Goal: Task Accomplishment & Management: Use online tool/utility

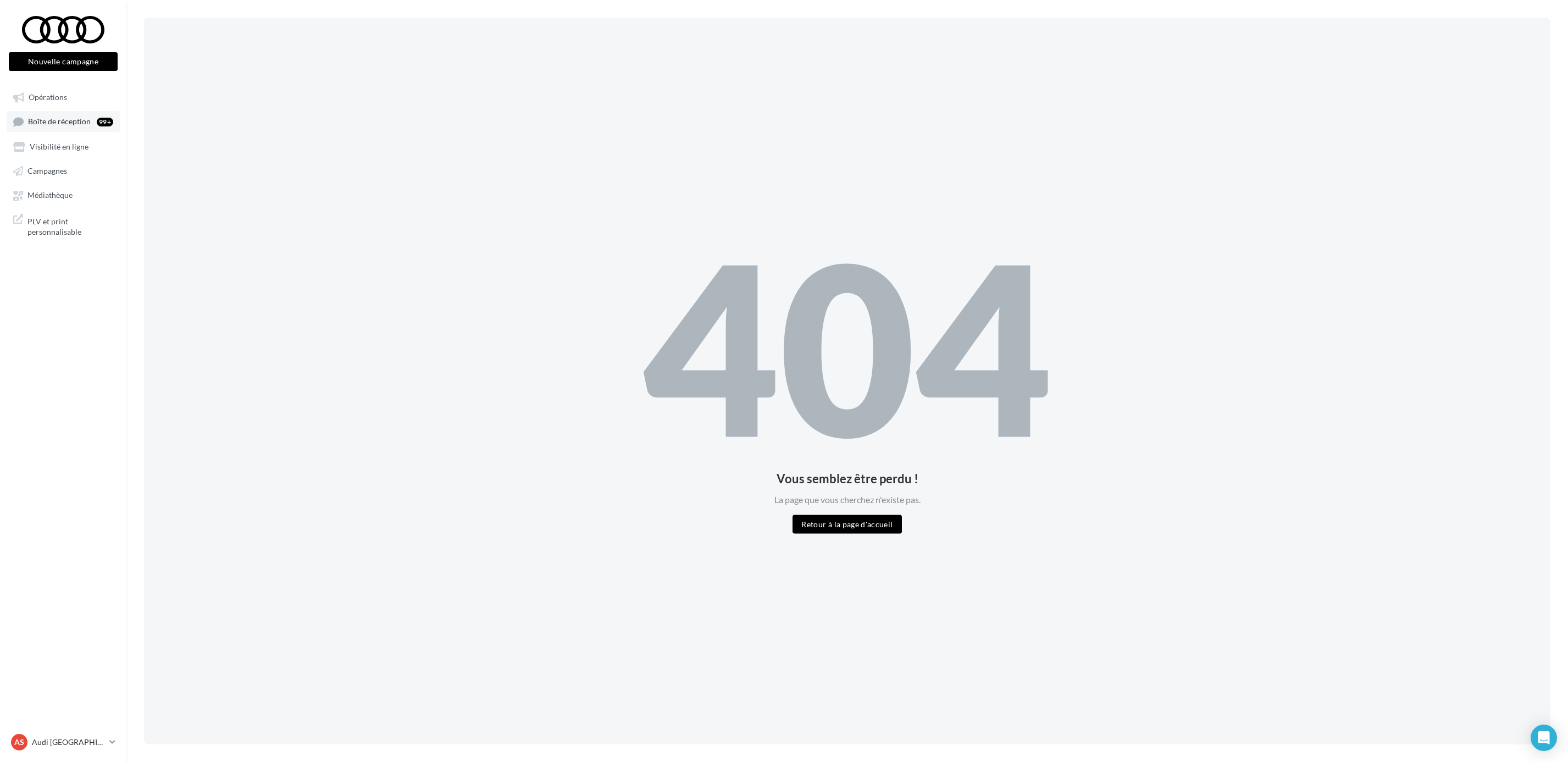
click at [86, 114] on link "Boîte de réception 99+" at bounding box center [63, 121] width 113 height 20
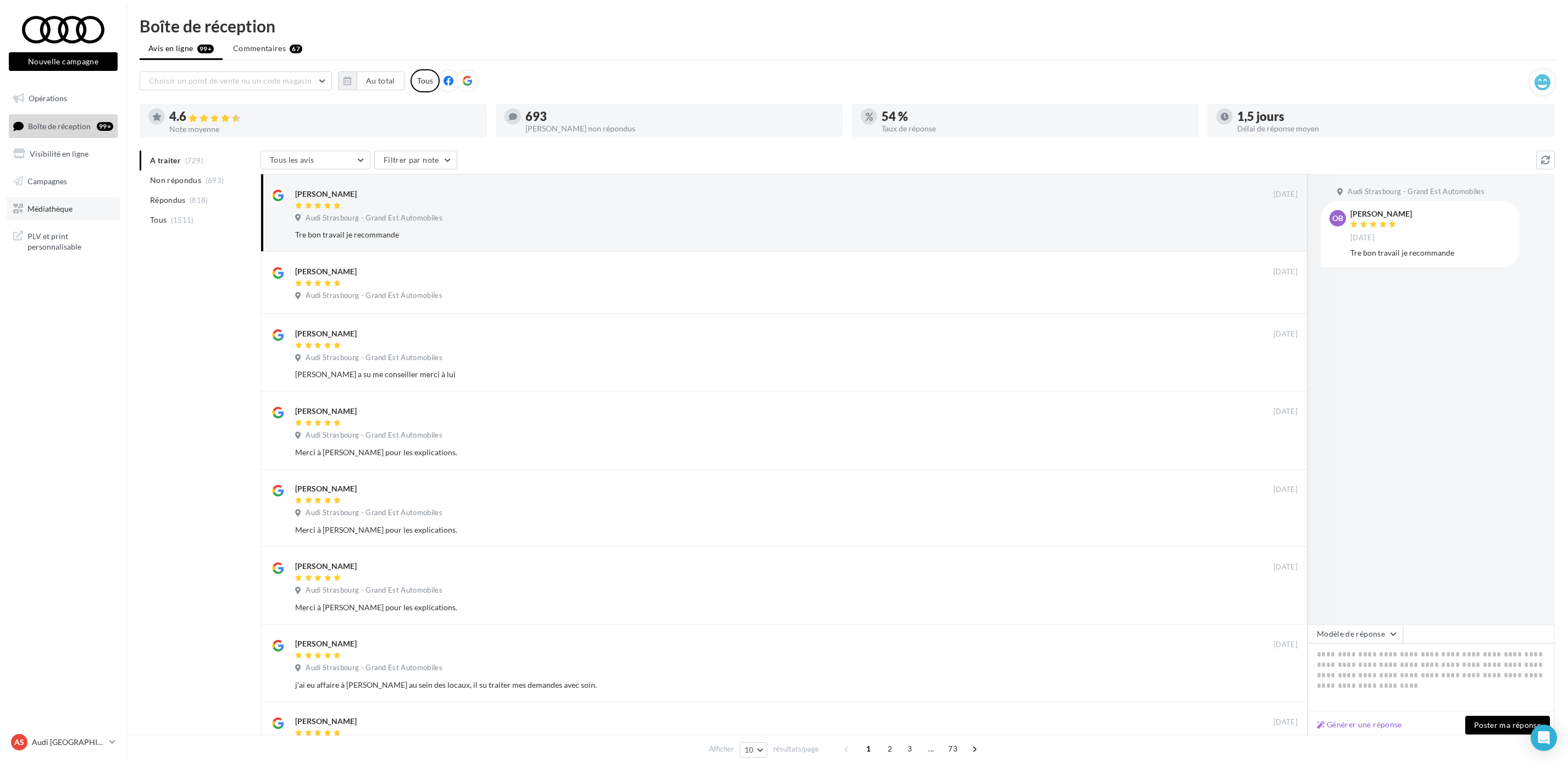
click at [91, 198] on link "Médiathèque" at bounding box center [63, 209] width 113 height 23
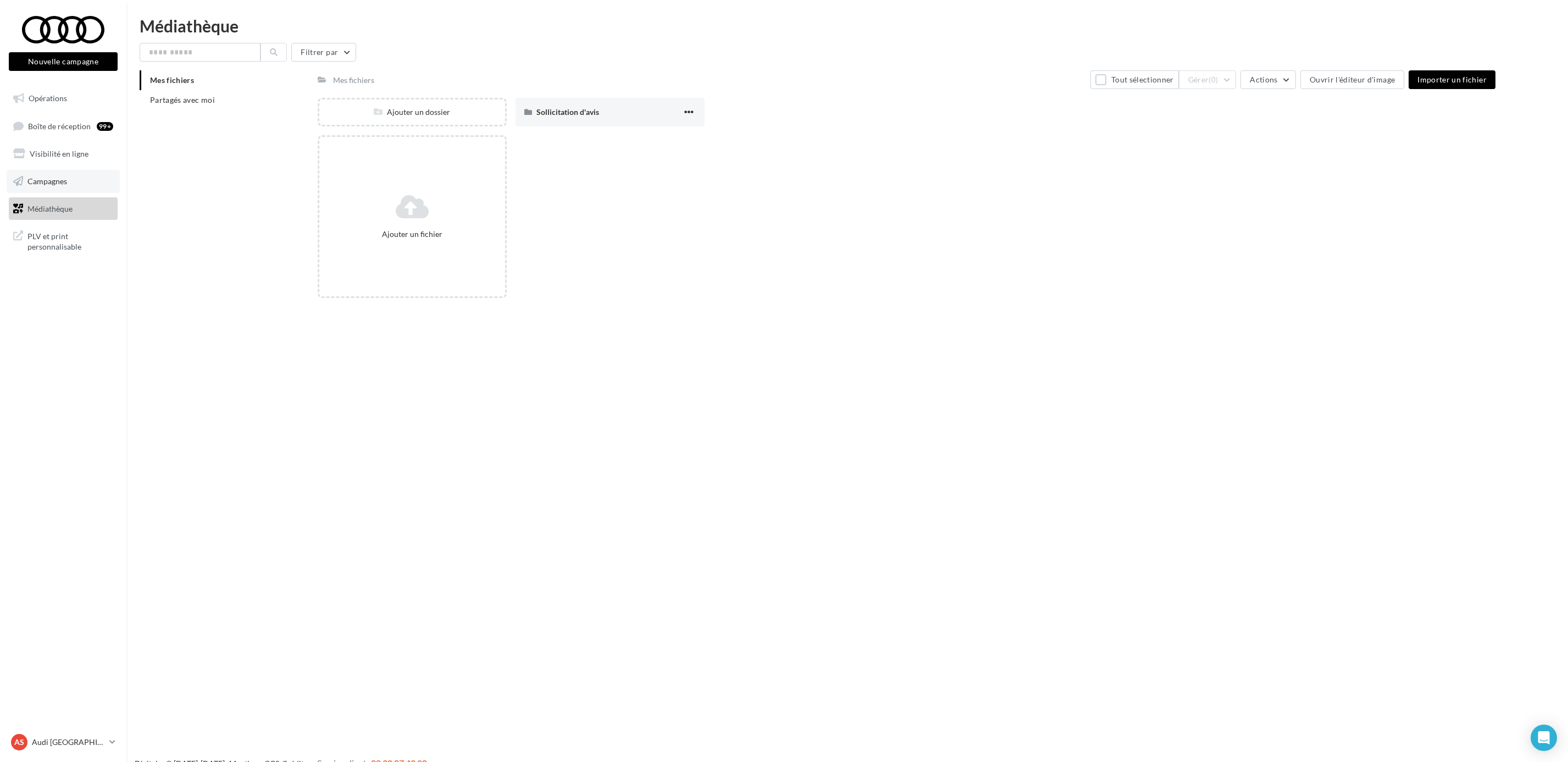
click at [70, 175] on link "Campagnes" at bounding box center [63, 181] width 113 height 23
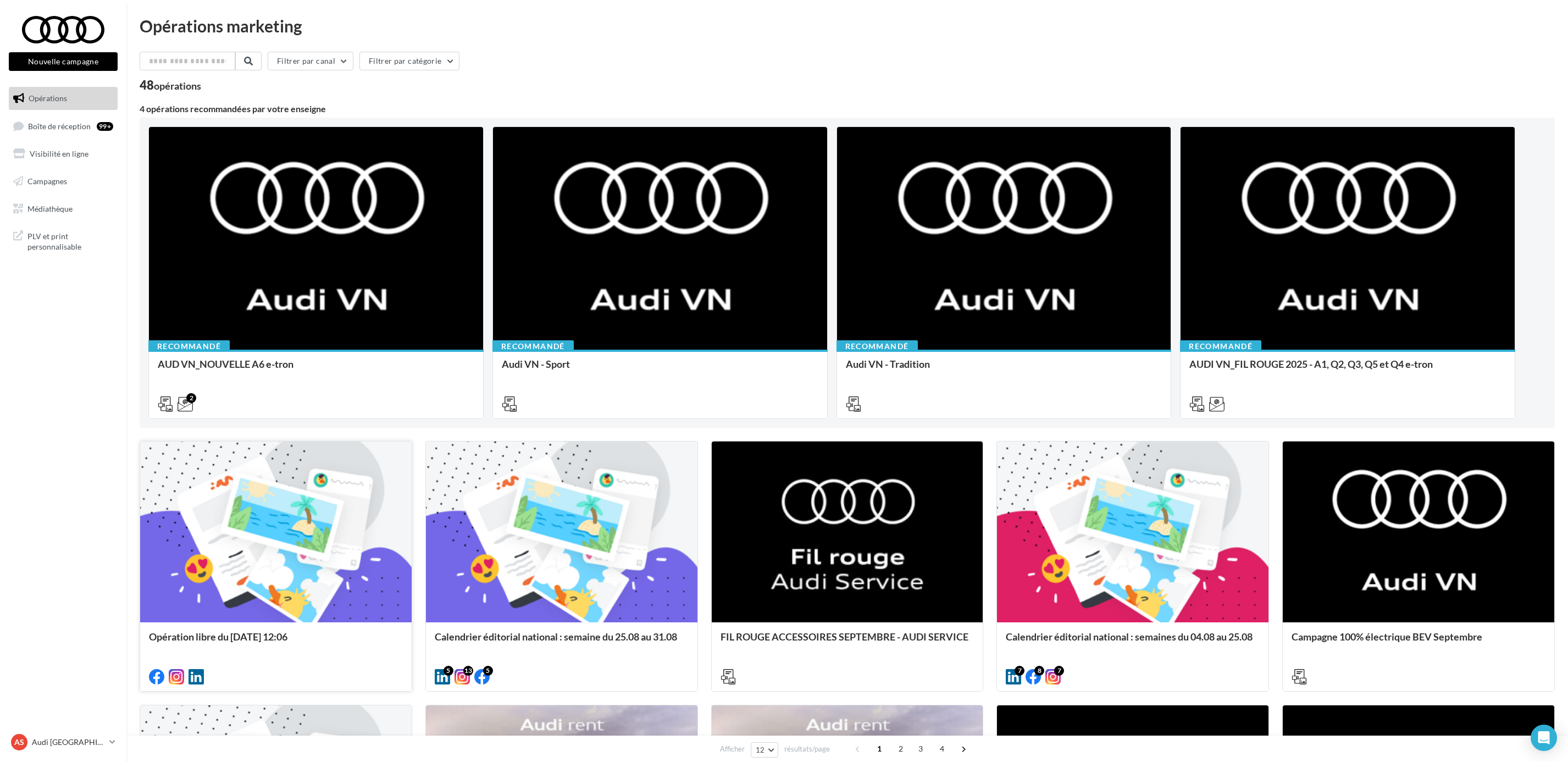
click at [312, 464] on div at bounding box center [276, 532] width 272 height 182
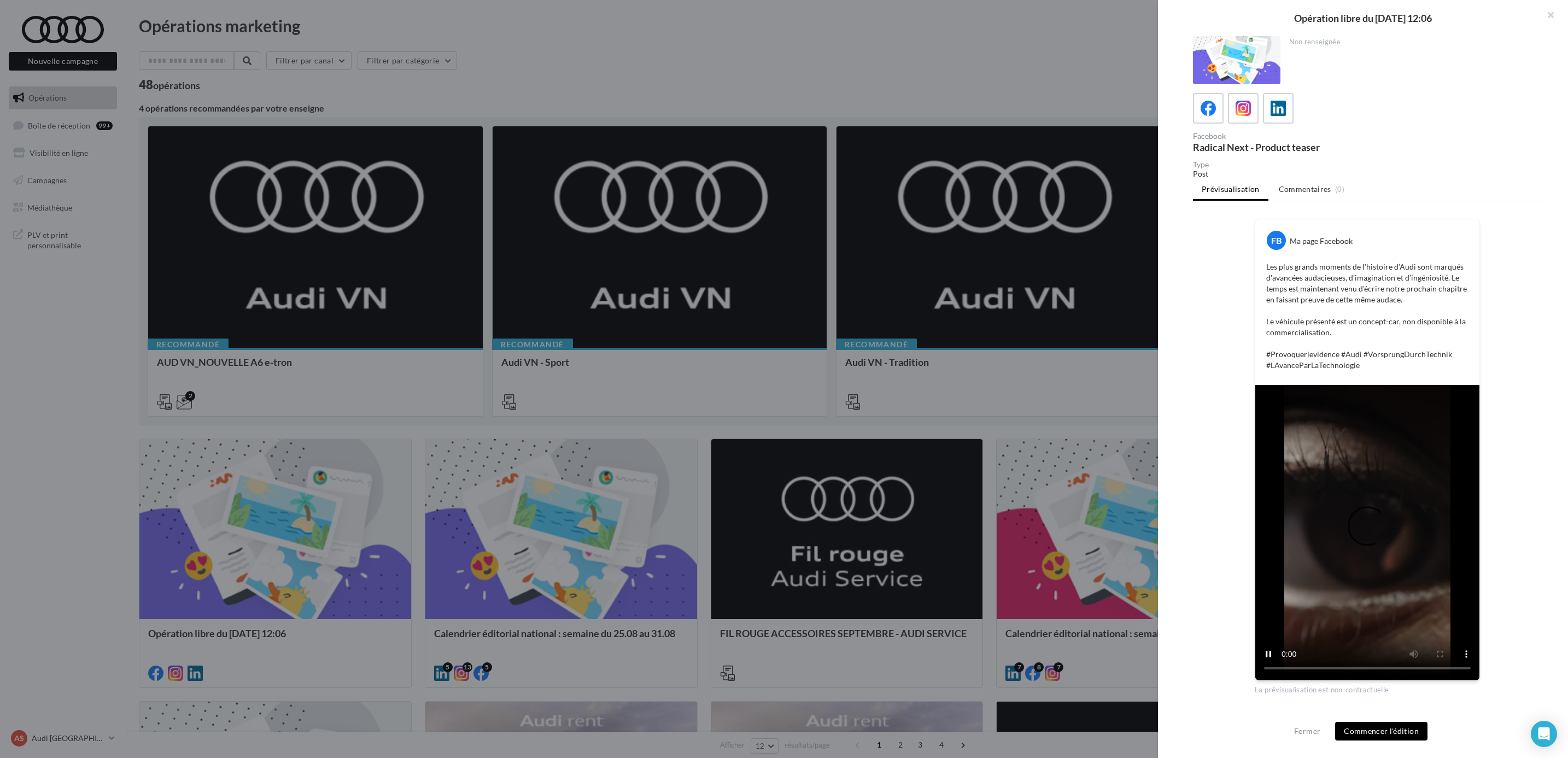
scroll to position [11, 0]
click at [1398, 733] on button "Commencer l'édition" at bounding box center [1381, 731] width 92 height 19
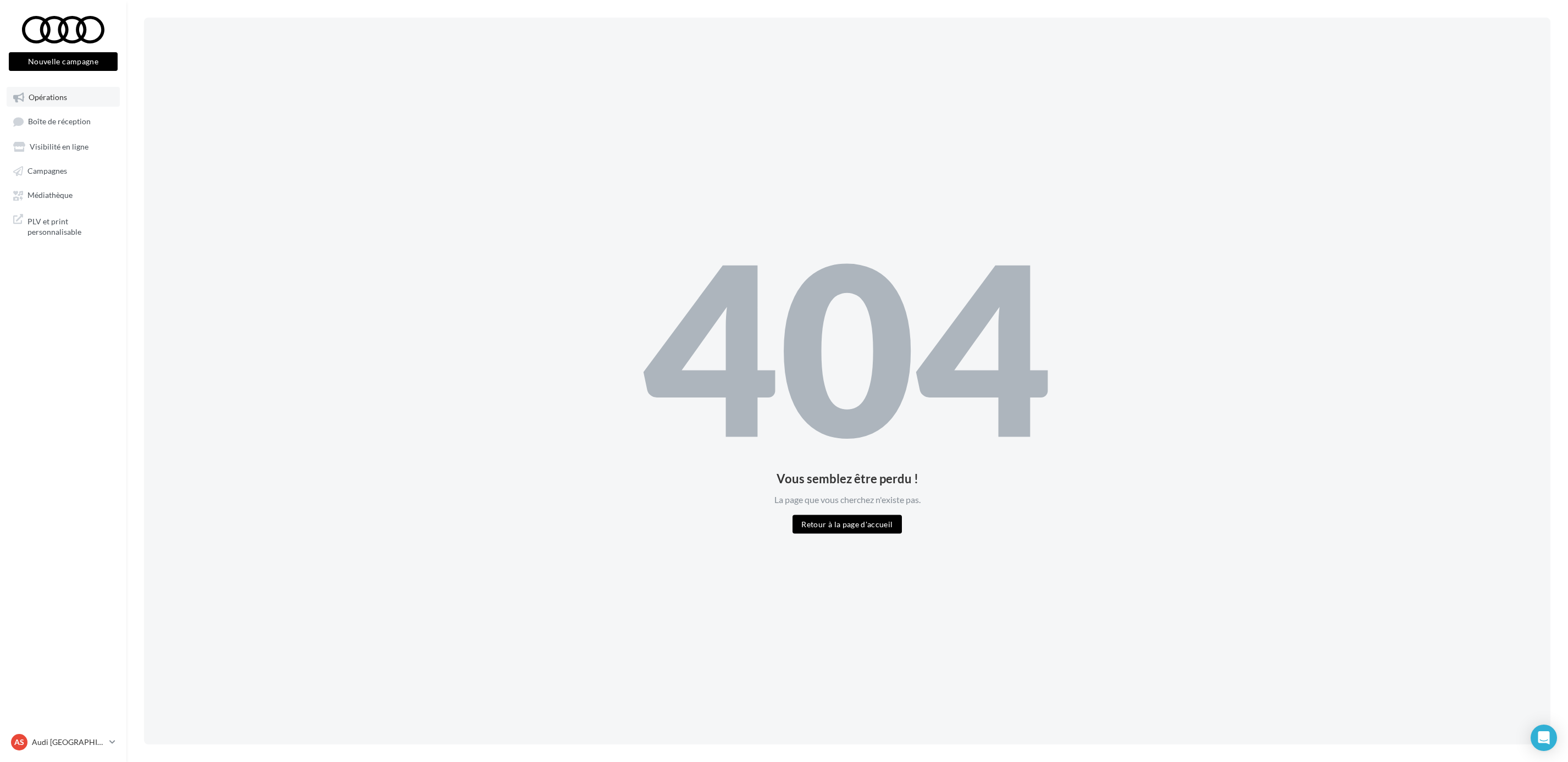
click at [71, 101] on link "Opérations" at bounding box center [63, 97] width 113 height 20
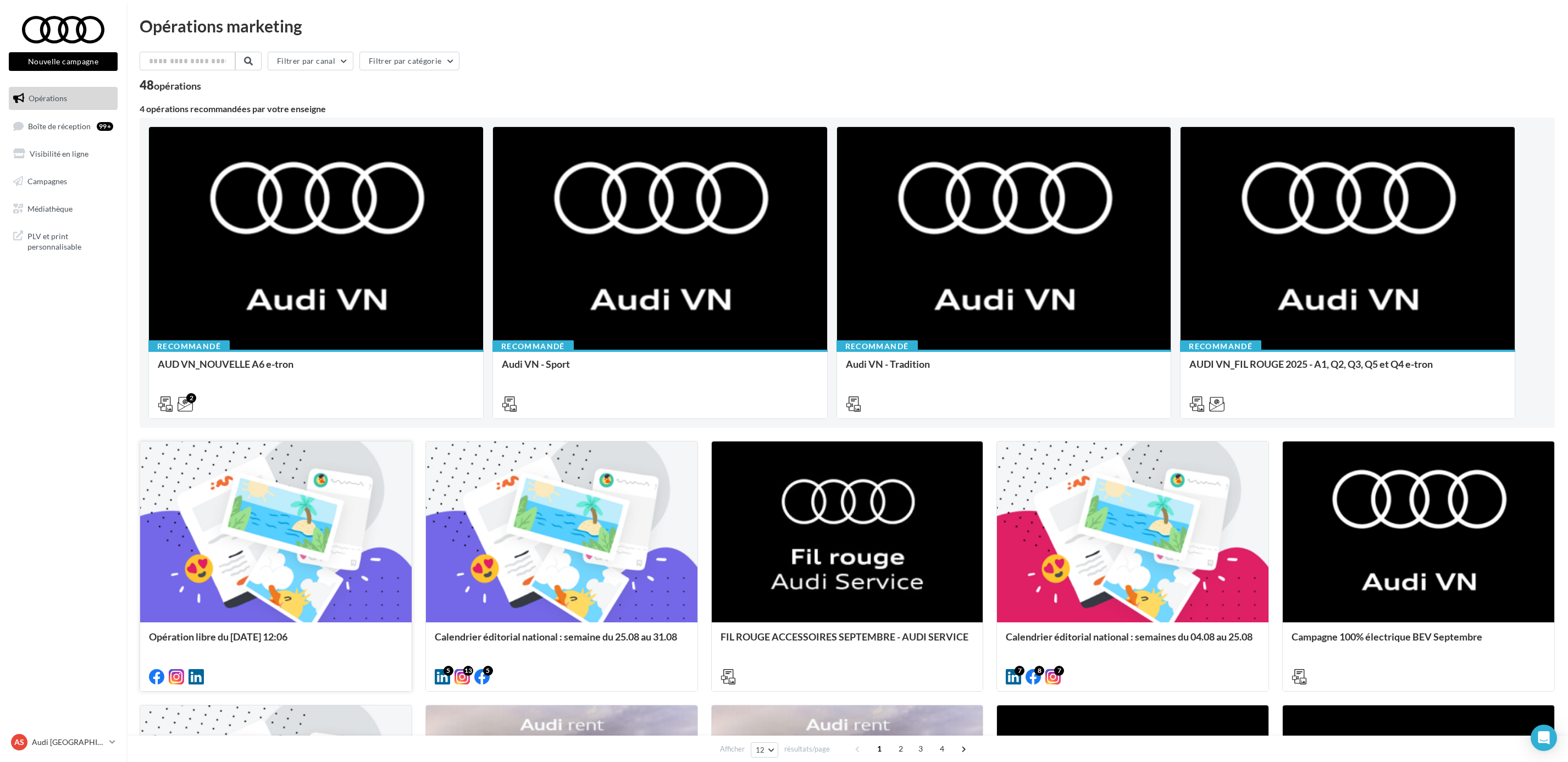
click at [232, 556] on div at bounding box center [276, 532] width 272 height 182
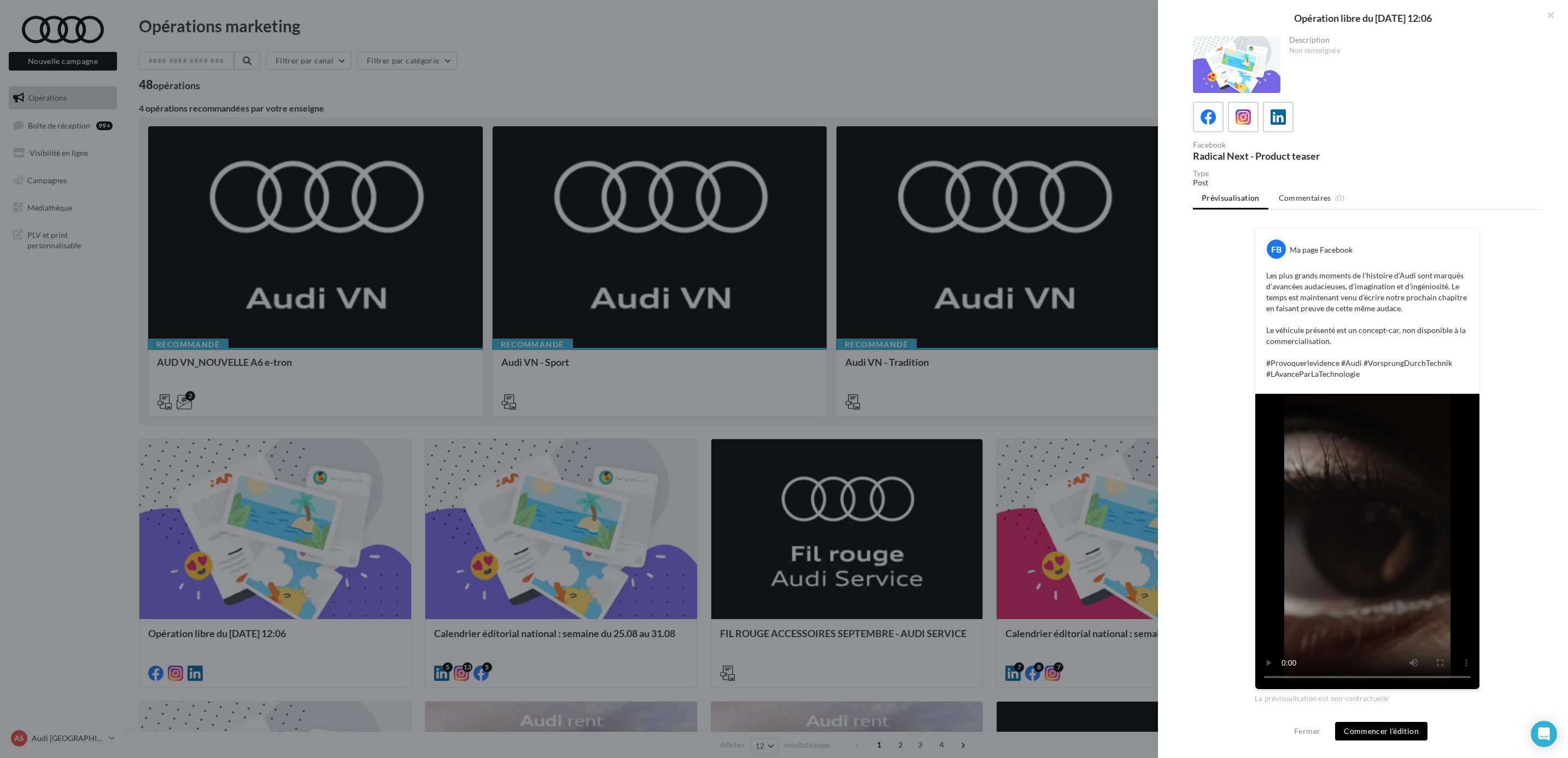
click at [1388, 722] on button "Commencer l'édition" at bounding box center [1381, 731] width 92 height 19
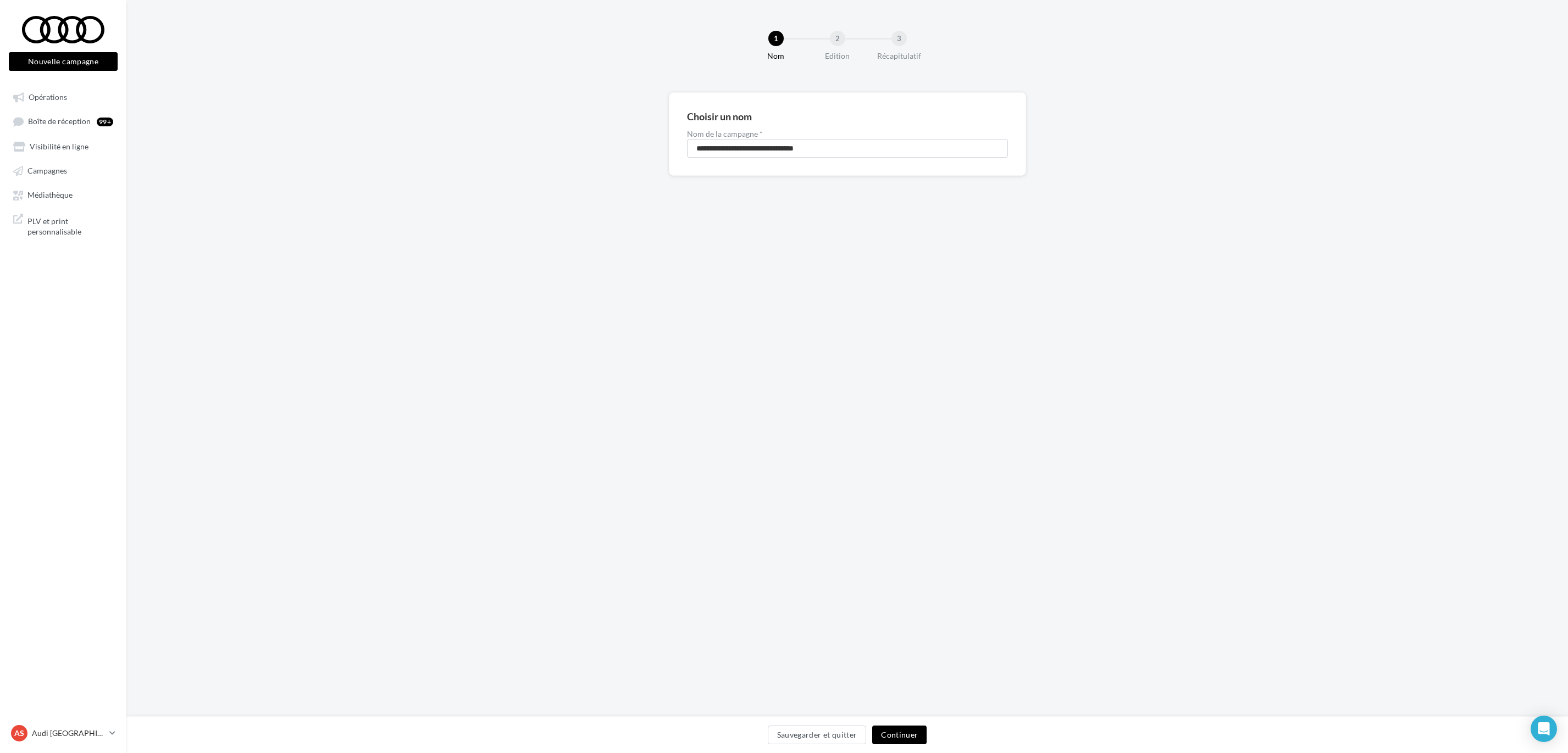
click at [915, 734] on button "Continuer" at bounding box center [899, 735] width 55 height 19
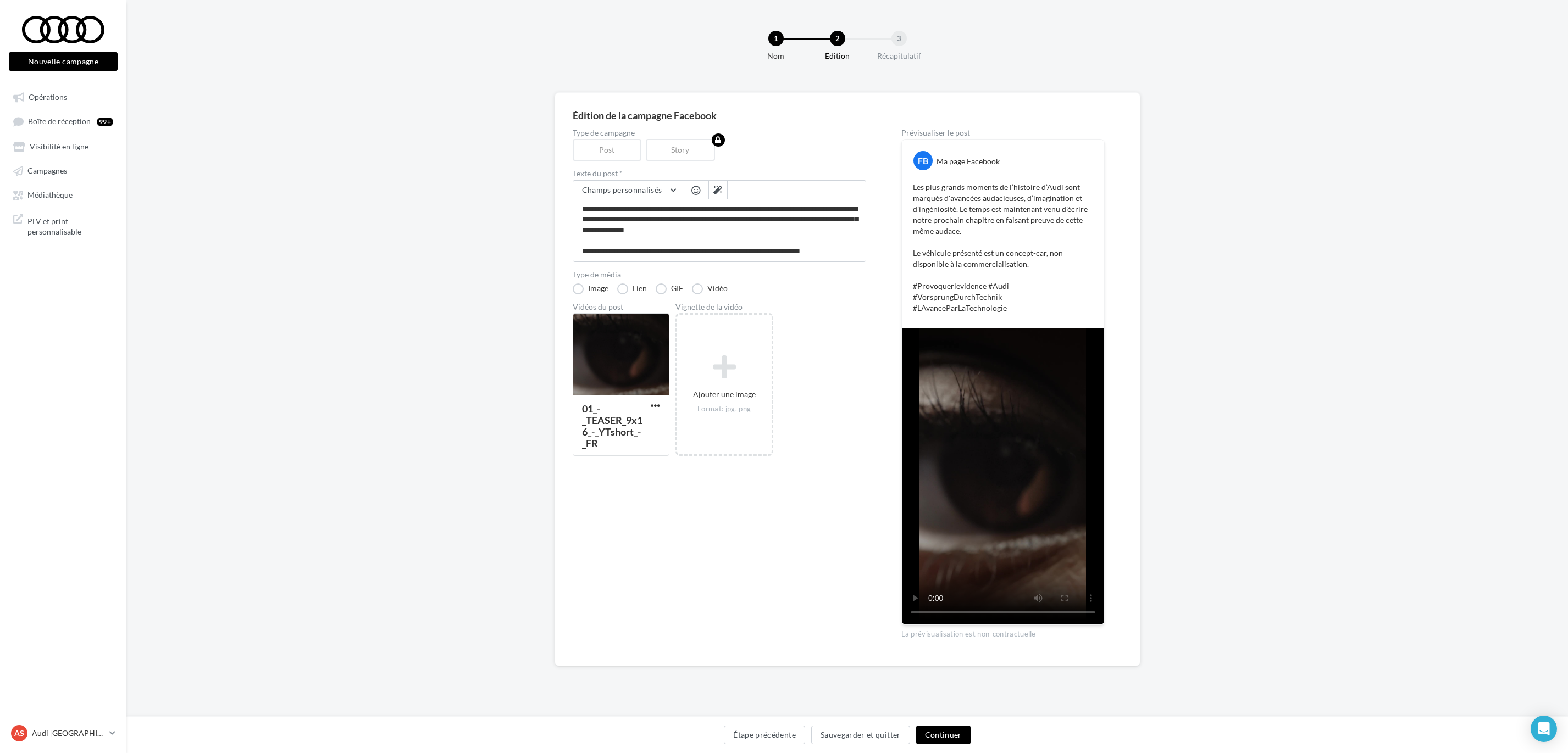
click at [958, 740] on button "Continuer" at bounding box center [943, 735] width 55 height 19
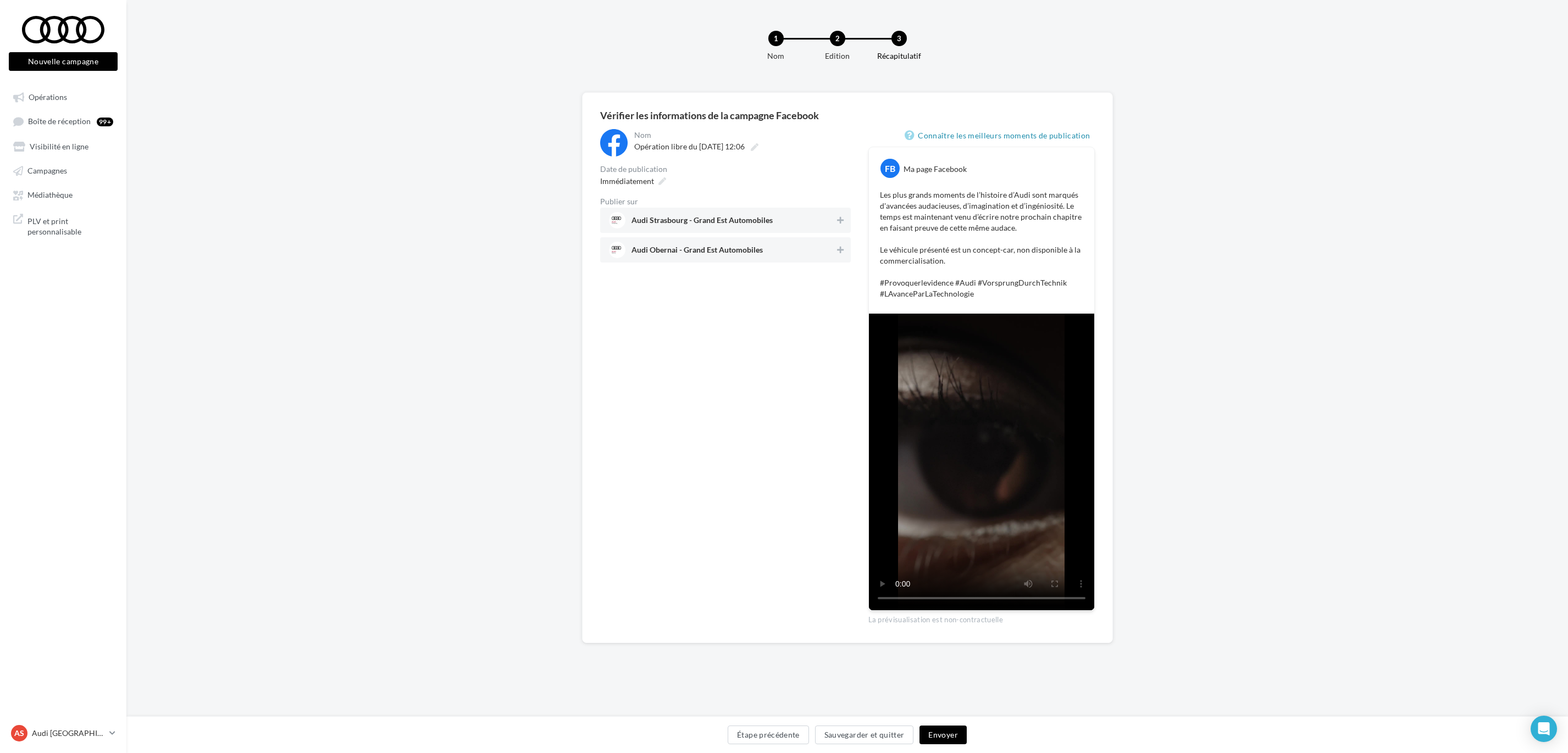
click at [777, 257] on span "Audi Obernai - Grand Est Automobiles" at bounding box center [722, 249] width 226 height 17
click at [838, 249] on icon at bounding box center [840, 250] width 8 height 8
click at [826, 227] on span "Audi Strasbourg - Grand Est Automobiles" at bounding box center [722, 220] width 226 height 17
click at [831, 242] on span "Audi Obernai - Grand Est Automobiles" at bounding box center [722, 249] width 226 height 17
click at [659, 185] on icon at bounding box center [663, 181] width 8 height 8
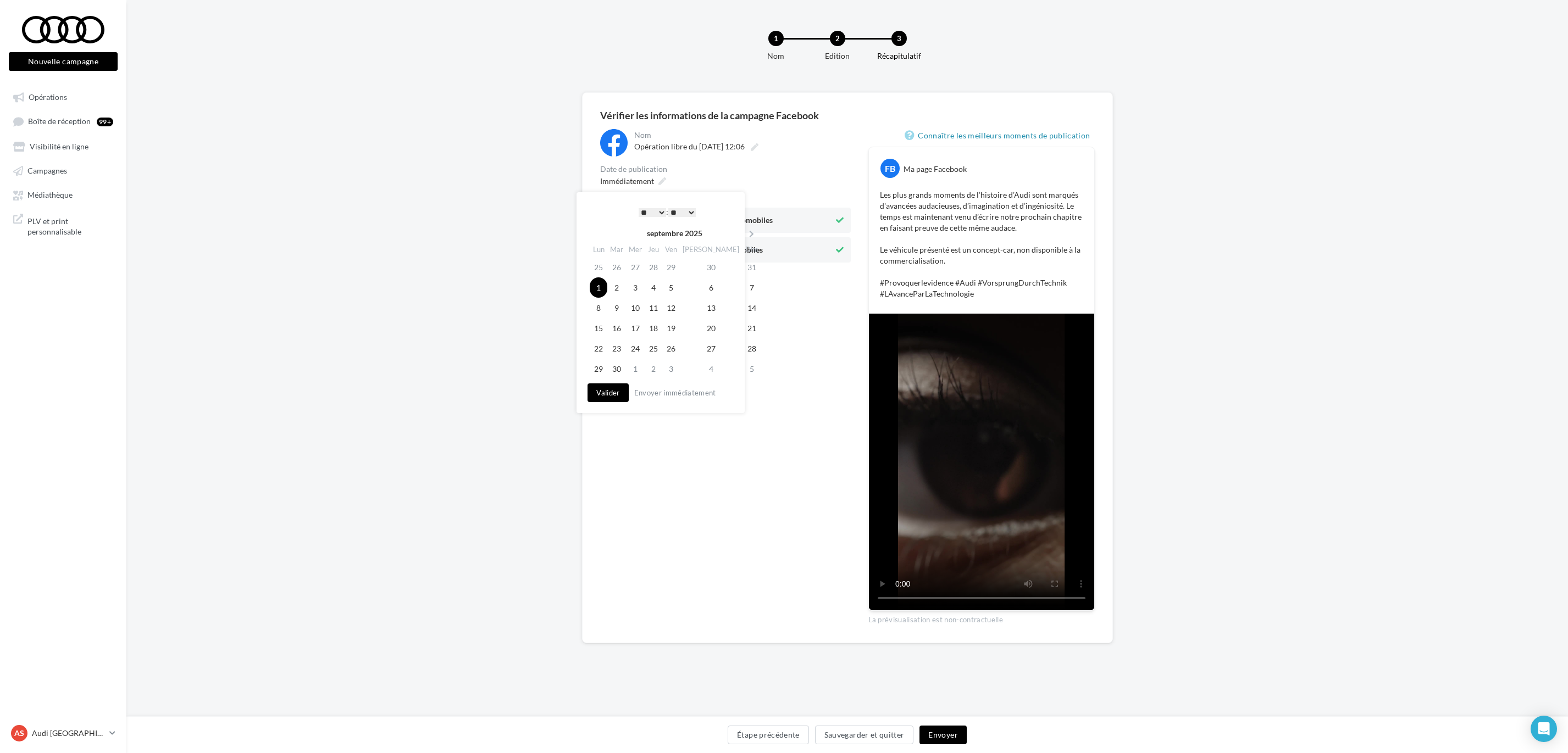
click at [649, 214] on select "* * * * * * * * * * ** ** ** ** ** ** ** ** ** ** ** ** ** **" at bounding box center [652, 212] width 27 height 9
click at [609, 390] on button "Valider" at bounding box center [607, 393] width 41 height 19
click at [939, 734] on button "Envoyer" at bounding box center [943, 735] width 47 height 19
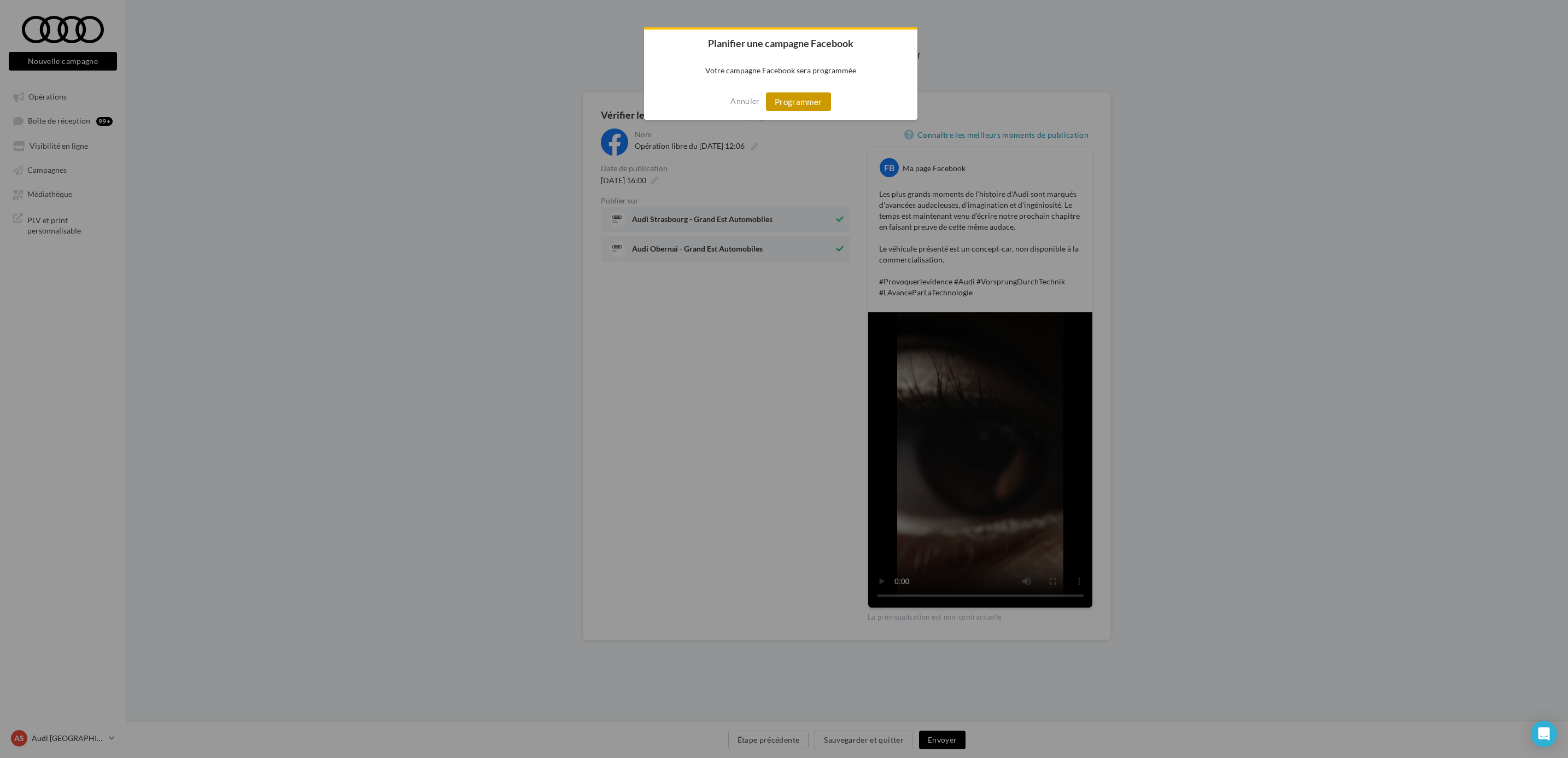
click at [820, 98] on button "Programmer" at bounding box center [799, 102] width 65 height 19
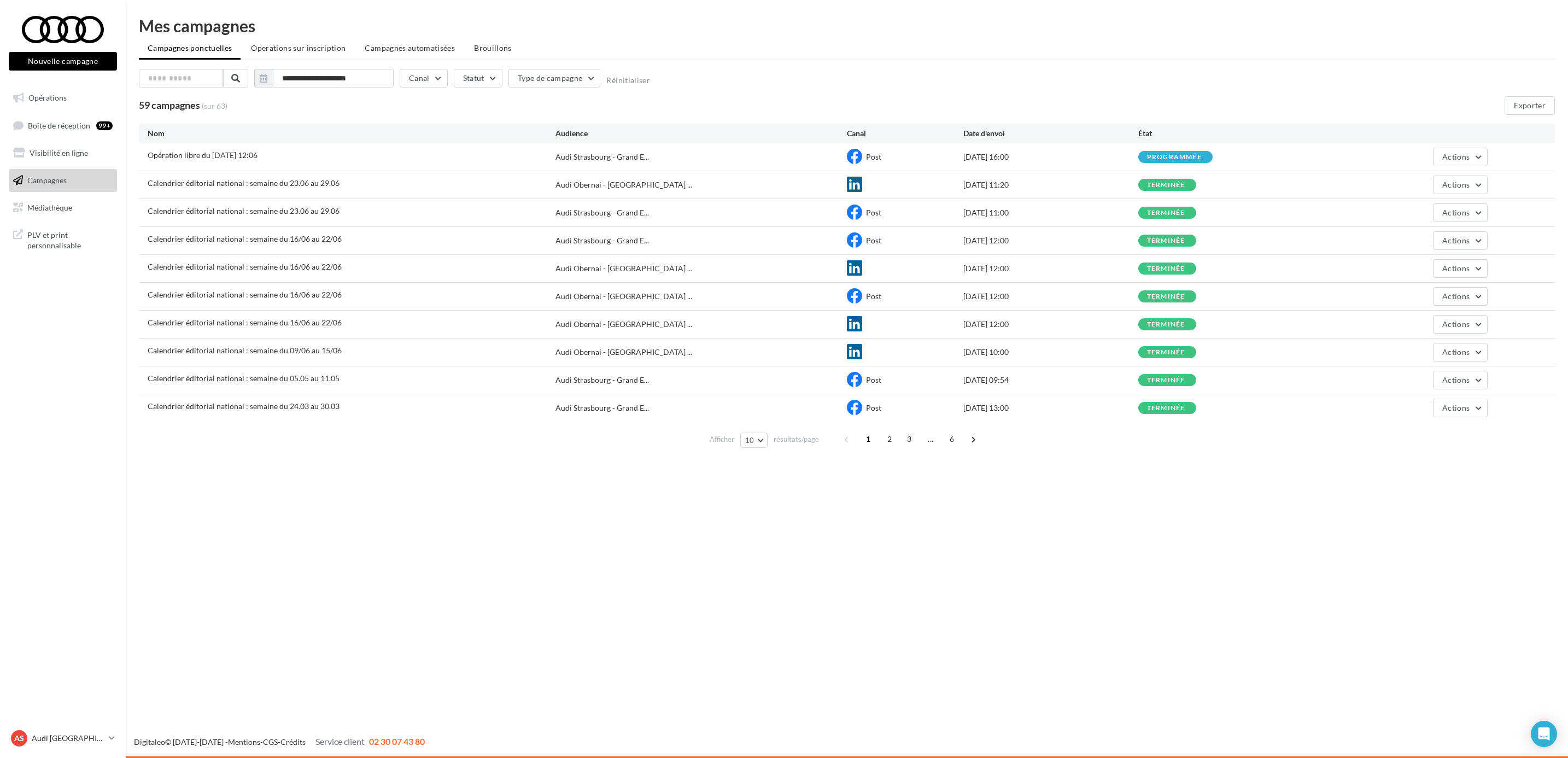
click at [56, 725] on nav "Nouvelle campagne Nouvelle campagne Opérations Boîte de réception 99+ Visibilit…" at bounding box center [62, 379] width 125 height 758
click at [64, 730] on div "AS Audi STRASBOURG audi-stra-sch" at bounding box center [57, 738] width 94 height 17
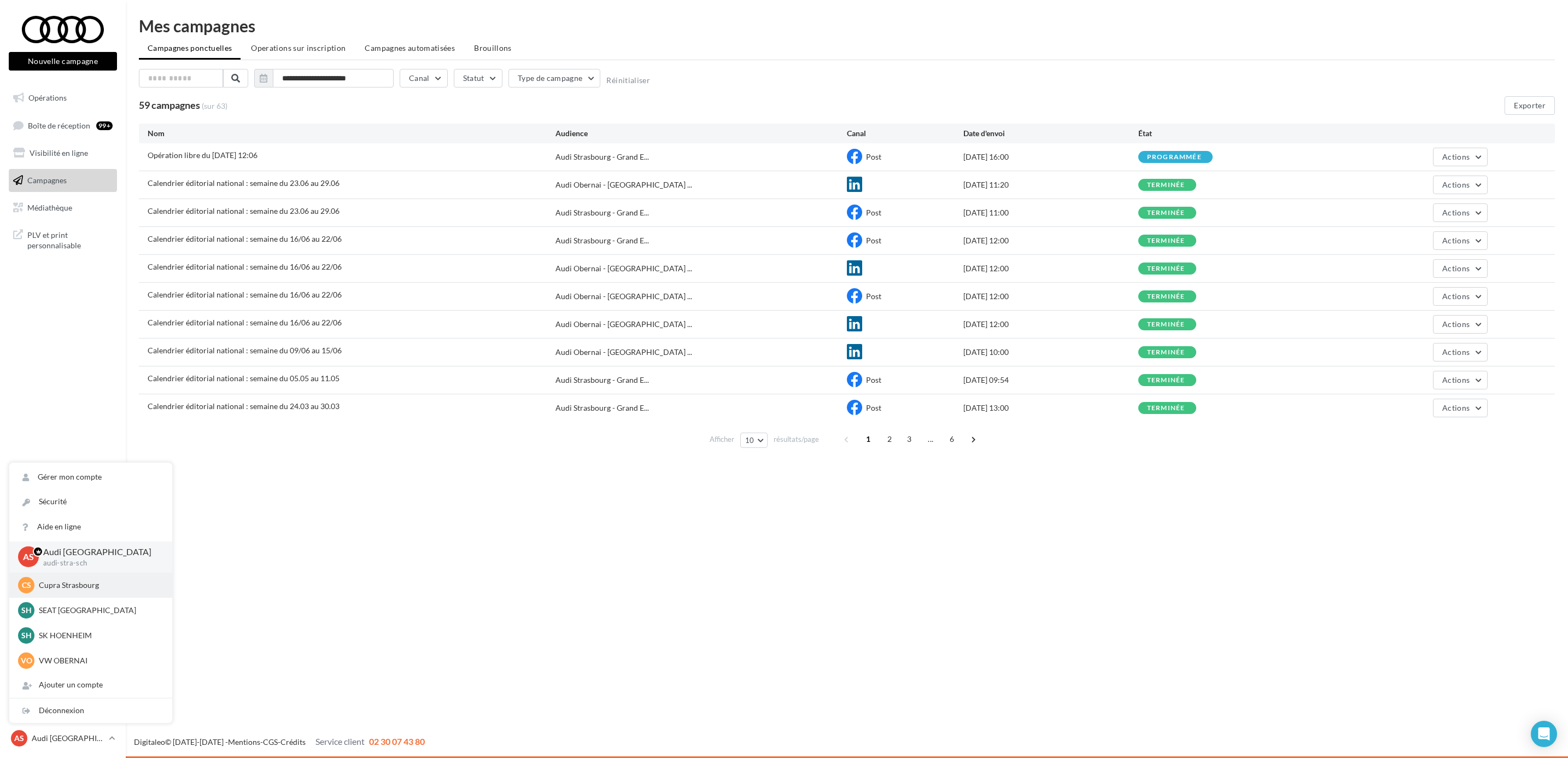
click at [95, 587] on p "Cupra Strasbourg" at bounding box center [98, 585] width 120 height 11
